Goal: Information Seeking & Learning: Find specific page/section

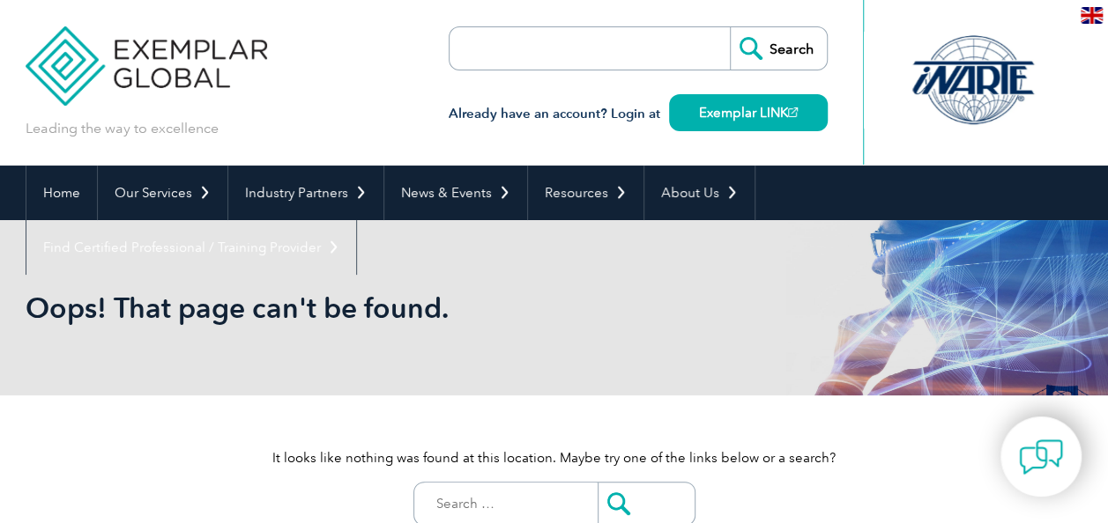
click at [72, 67] on img at bounding box center [147, 53] width 242 height 106
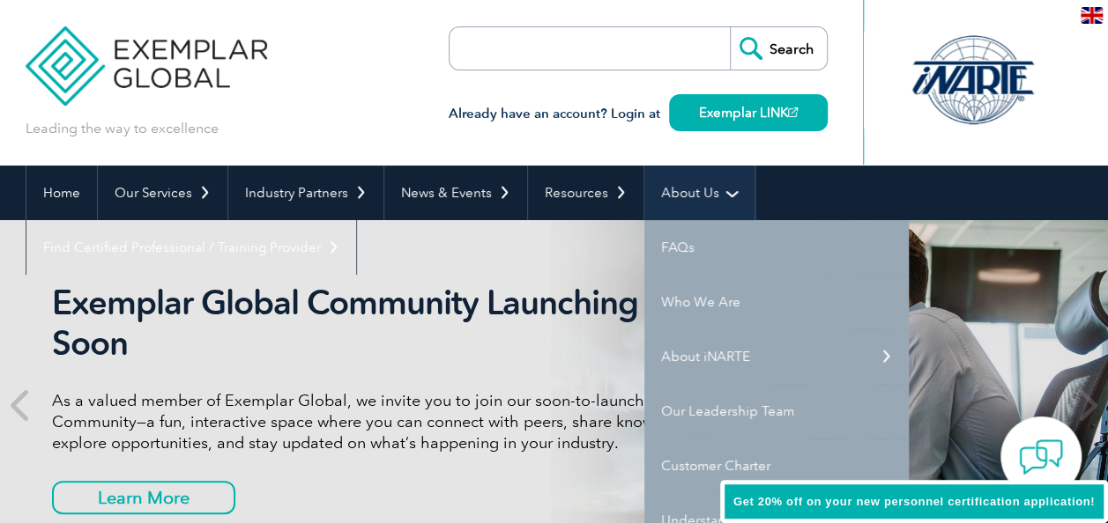
click at [685, 197] on link "About Us" at bounding box center [699, 193] width 110 height 55
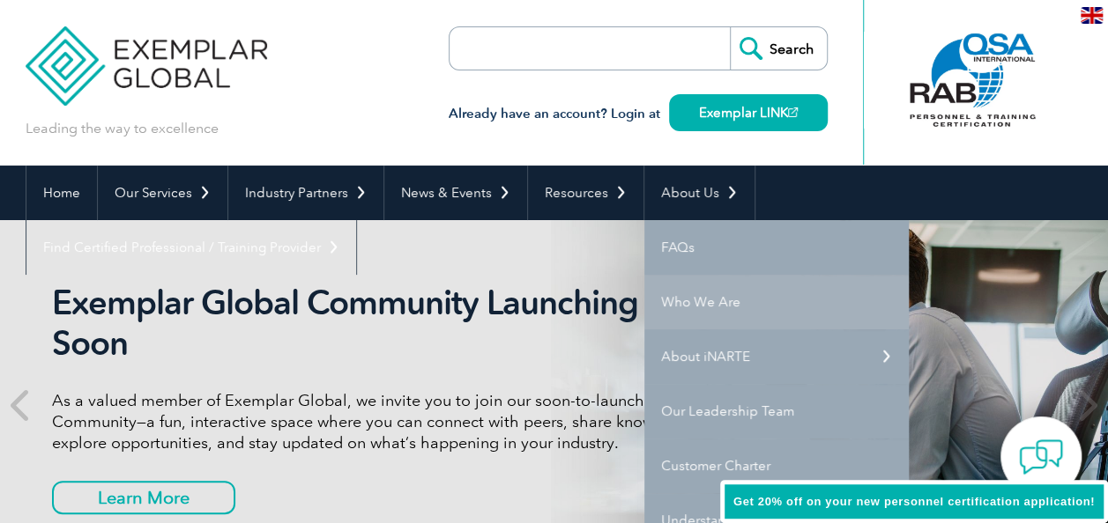
click at [692, 296] on link "Who We Are" at bounding box center [776, 302] width 264 height 55
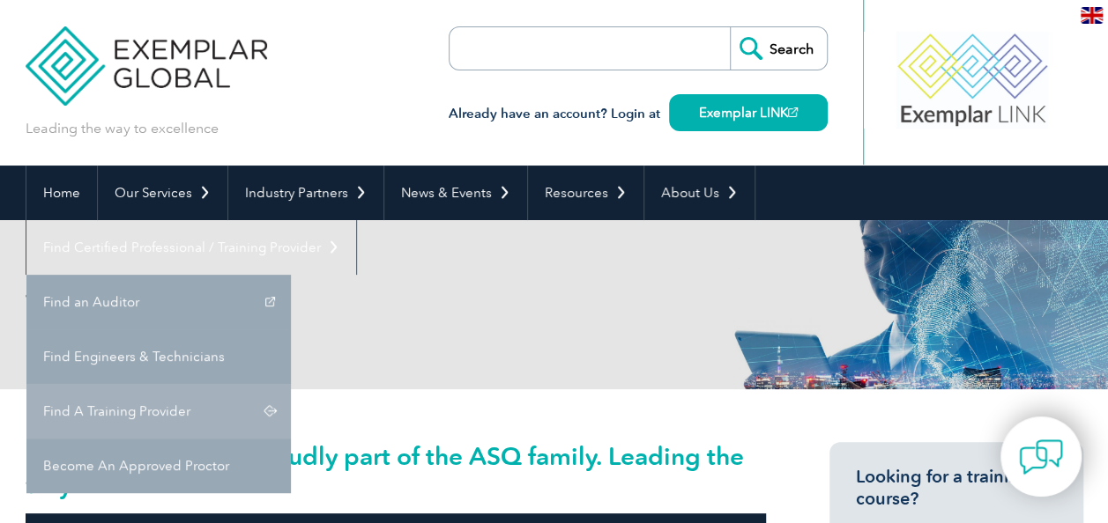
click at [291, 384] on link "Find A Training Provider" at bounding box center [158, 411] width 264 height 55
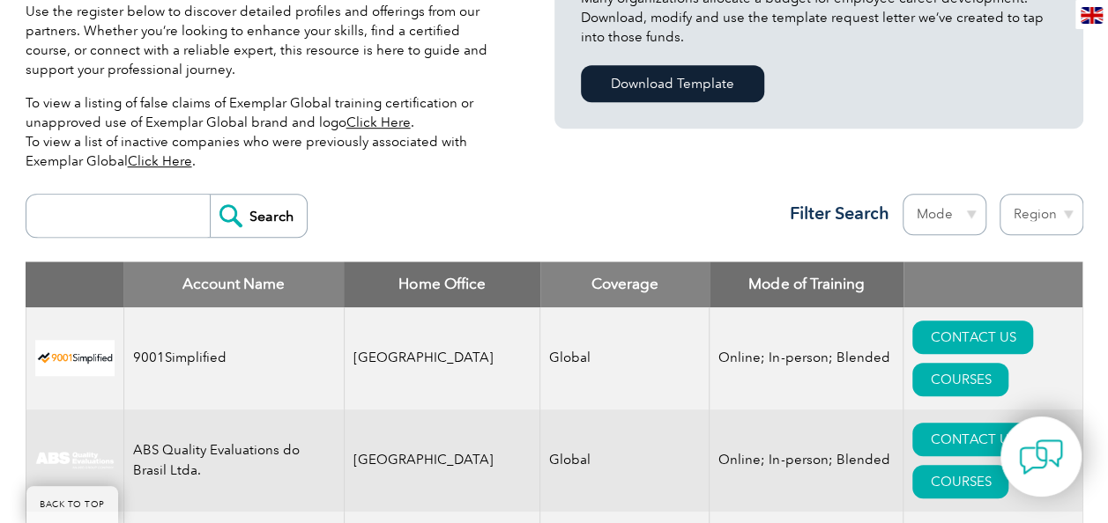
scroll to position [529, 0]
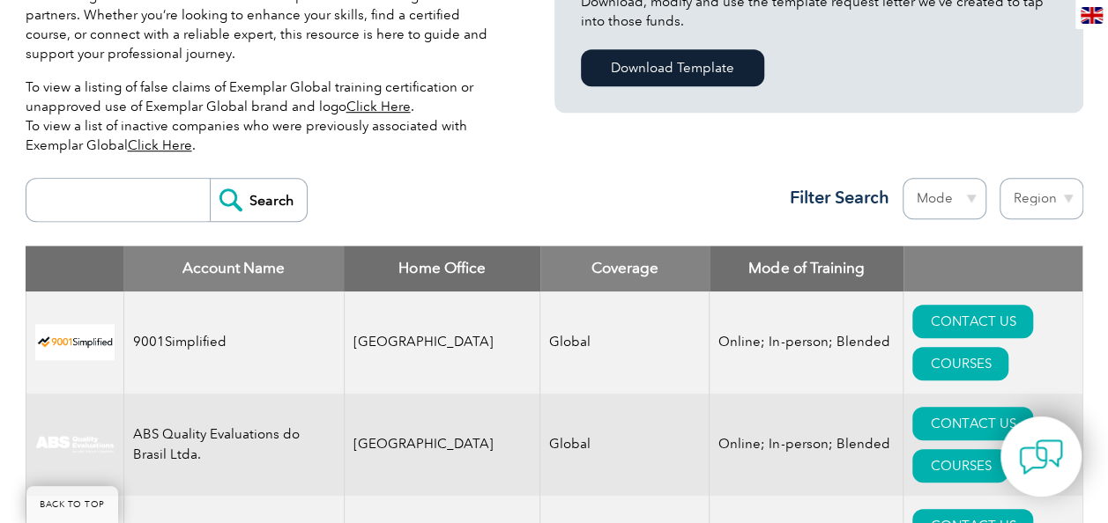
click at [78, 203] on input "search" at bounding box center [122, 200] width 174 height 42
type input "benchmark"
click at [231, 206] on input "Search" at bounding box center [258, 200] width 97 height 42
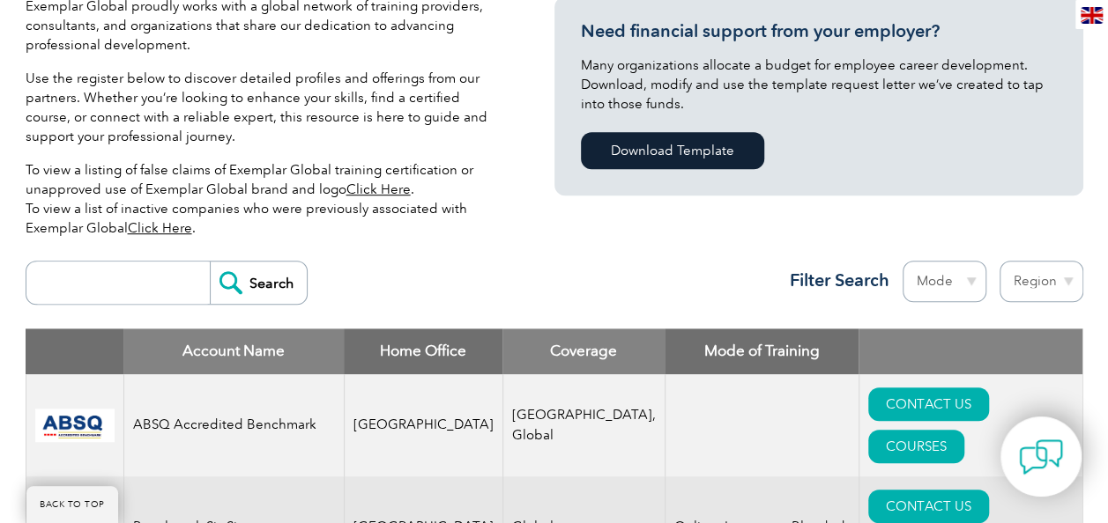
scroll to position [445, 0]
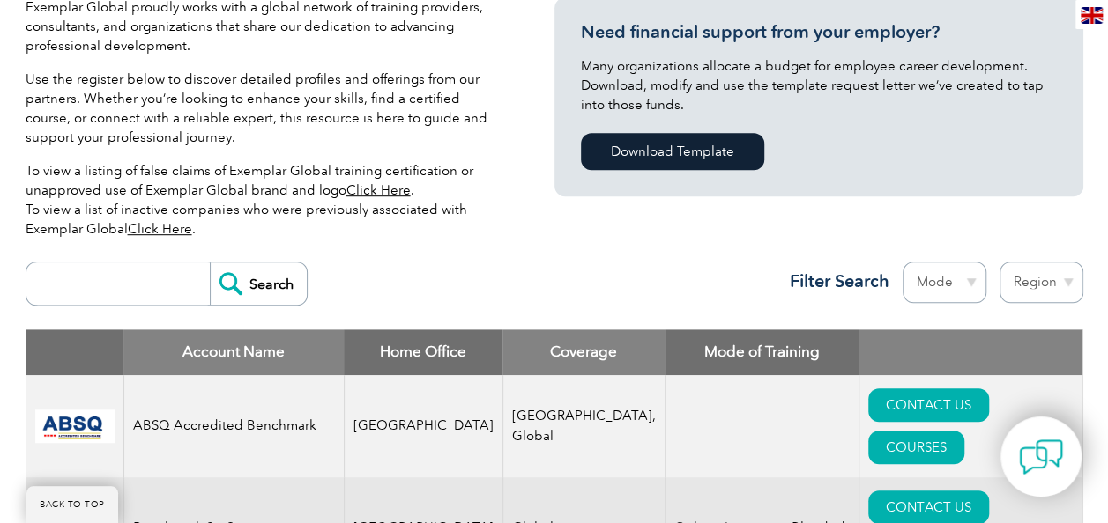
click at [119, 274] on input "search" at bounding box center [122, 284] width 174 height 42
type input "asq"
click at [268, 277] on input "Search" at bounding box center [258, 284] width 97 height 42
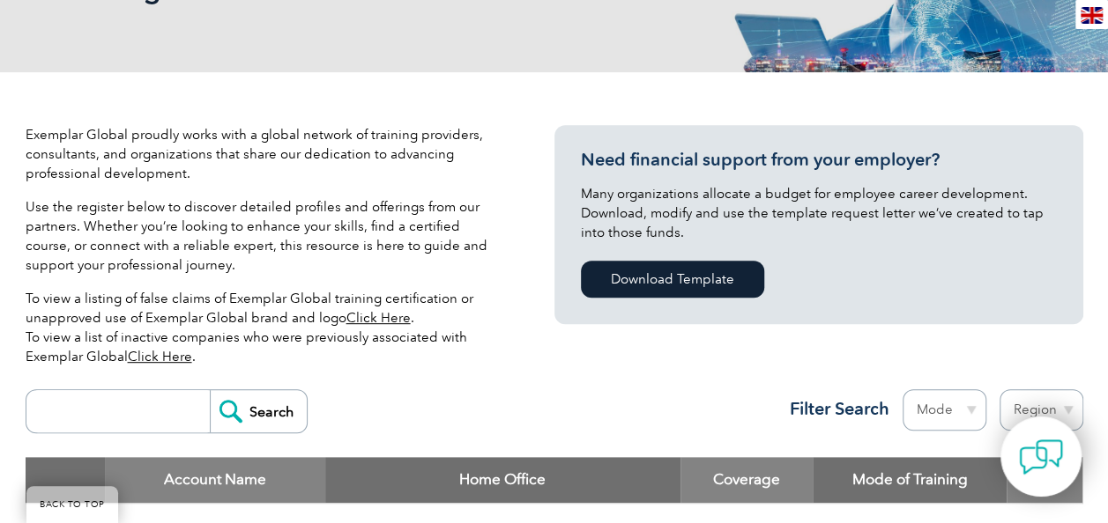
scroll to position [313, 0]
